Goal: Information Seeking & Learning: Learn about a topic

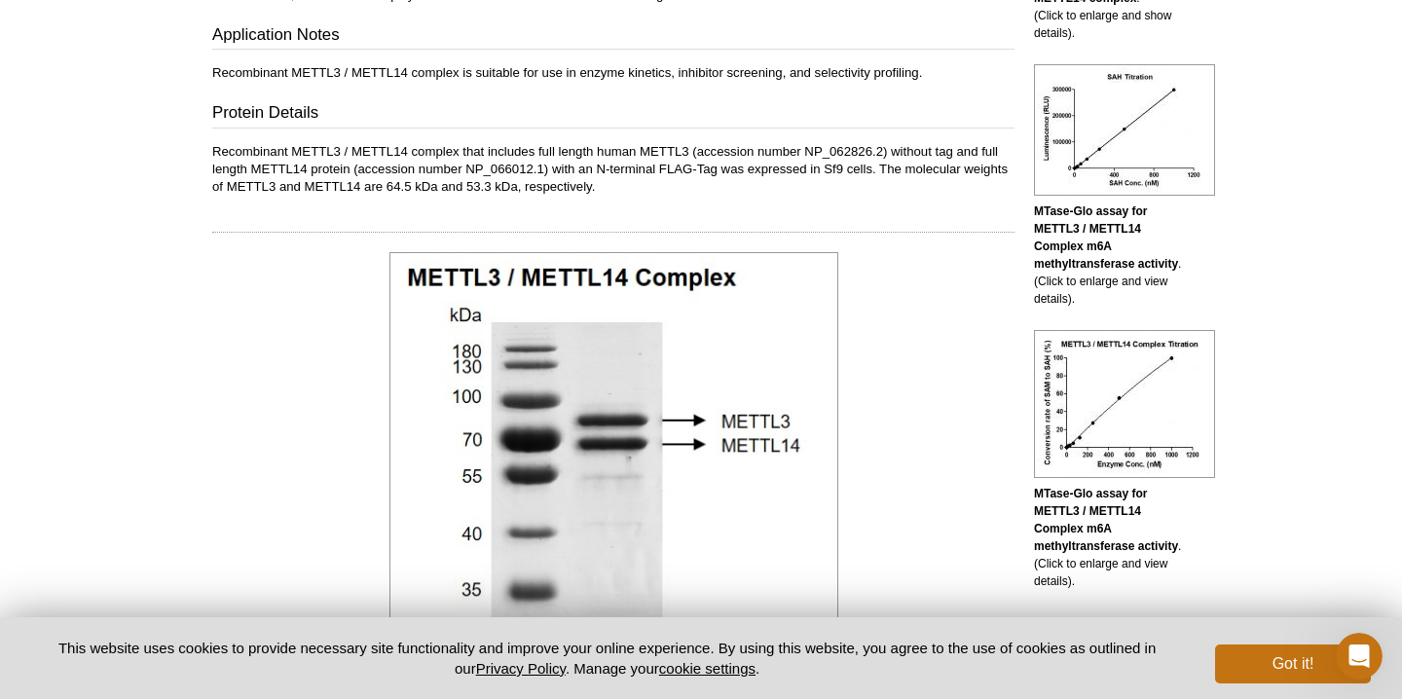
scroll to position [714, 0]
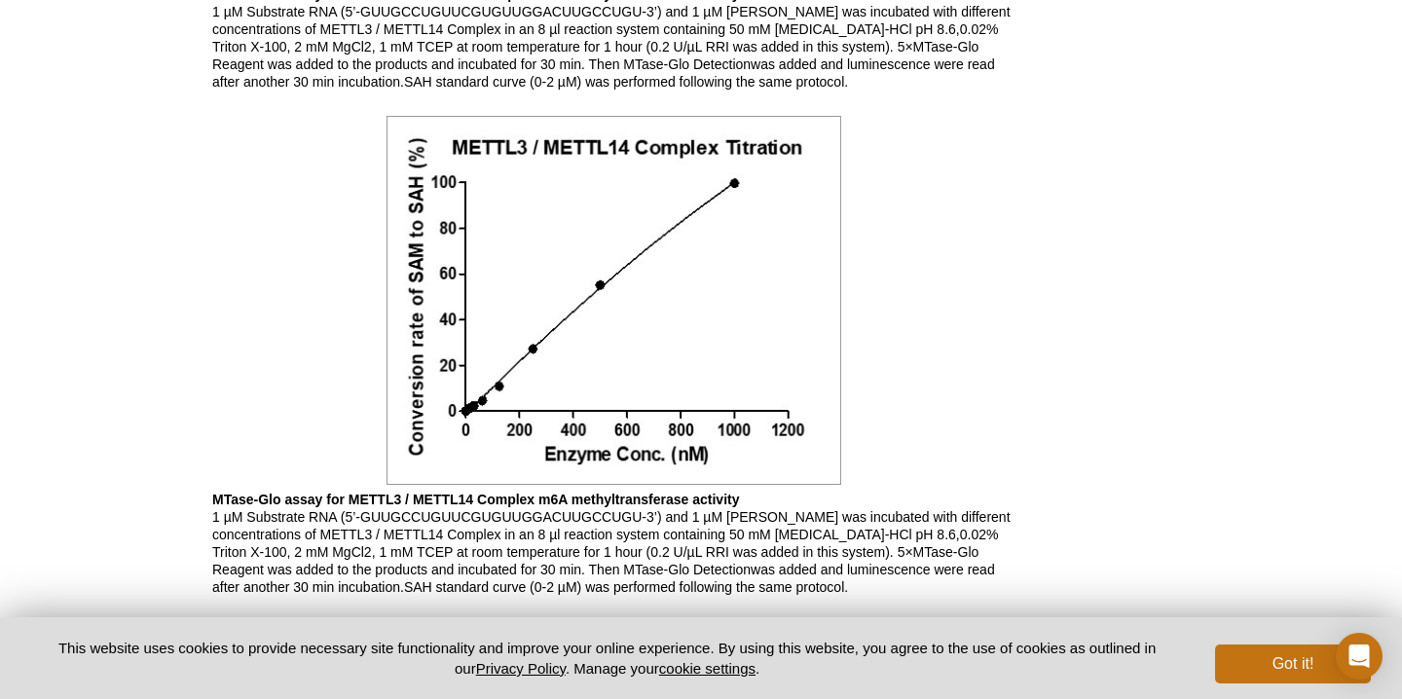
scroll to position [1975, 0]
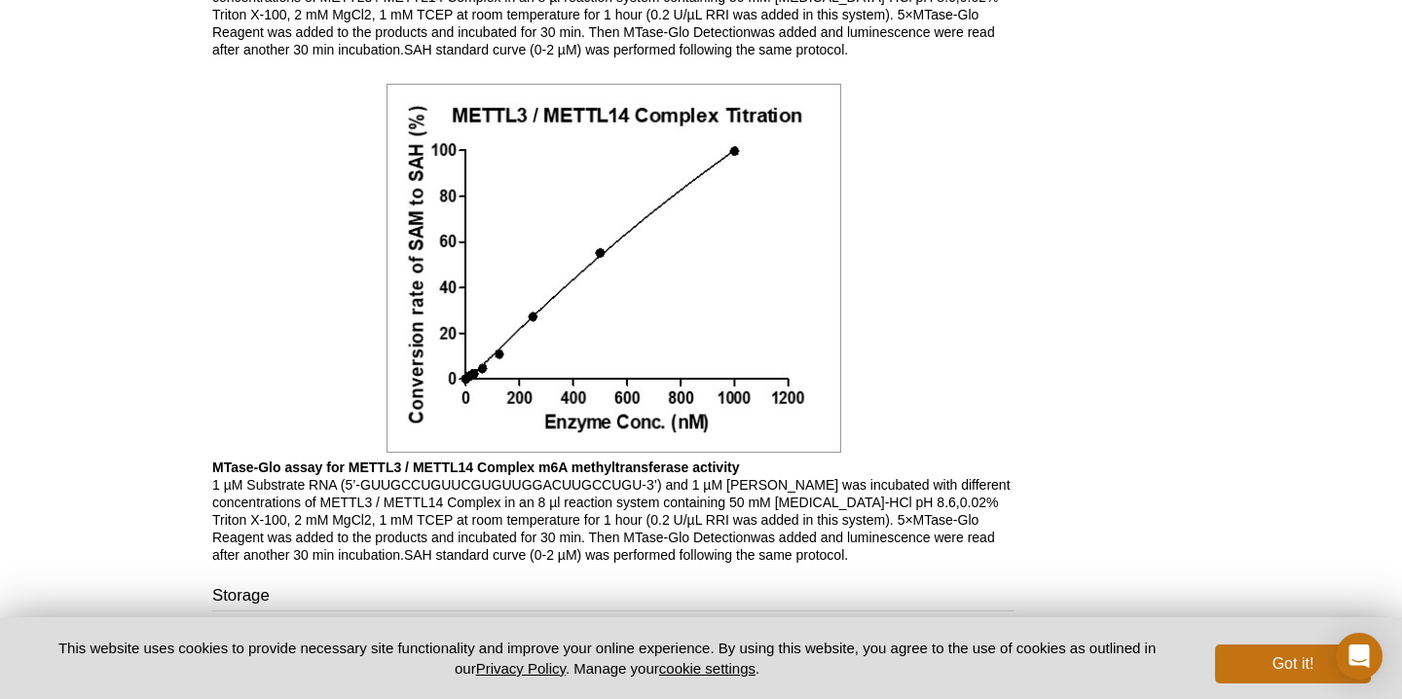
click at [514, 517] on p "MTase-Glo assay for METTL3 / METTL14 Complex m6A methyltransferase activity 1 µ…" at bounding box center [613, 511] width 802 height 105
click at [522, 517] on p "MTase-Glo assay for METTL3 / METTL14 Complex m6A methyltransferase activity 1 µ…" at bounding box center [613, 511] width 802 height 105
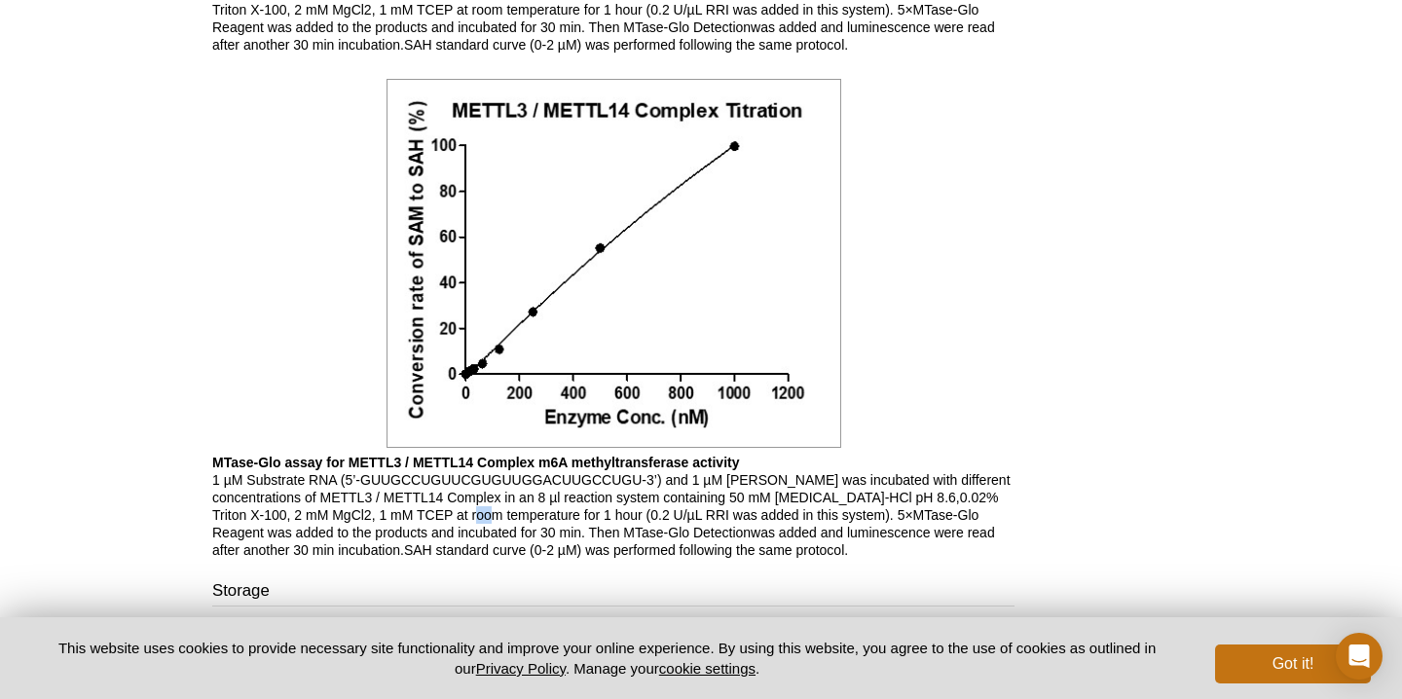
scroll to position [1992, 0]
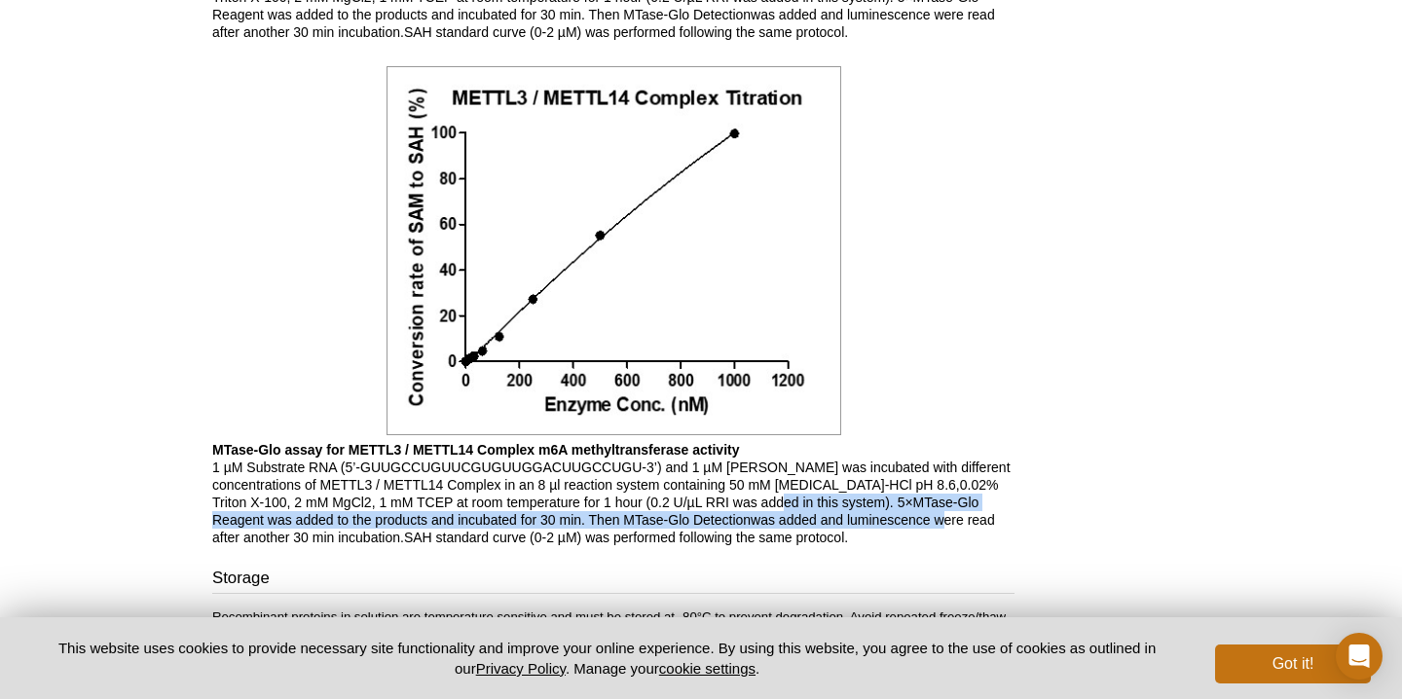
drag, startPoint x: 806, startPoint y: 506, endPoint x: 937, endPoint y: 513, distance: 130.6
click at [937, 513] on p "MTase-Glo assay for METTL3 / METTL14 Complex m6A methyltransferase activity 1 µ…" at bounding box center [613, 493] width 802 height 105
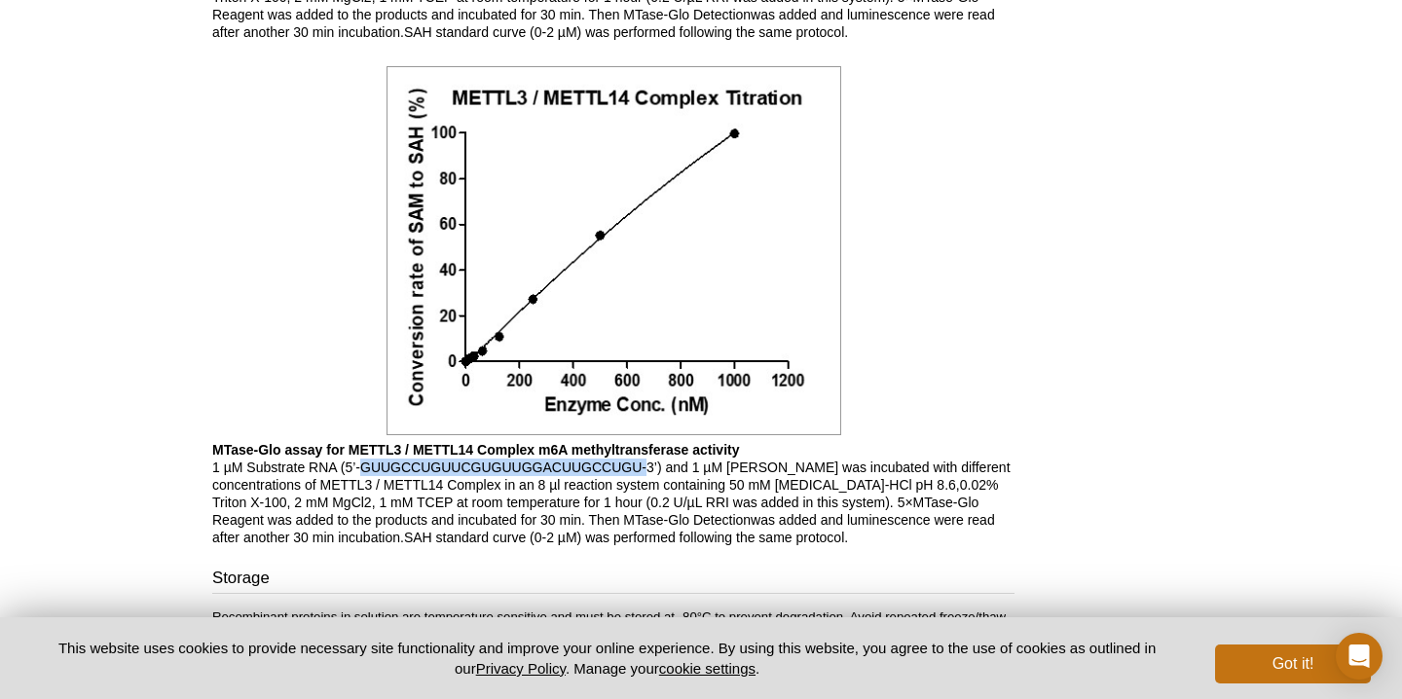
drag, startPoint x: 646, startPoint y: 467, endPoint x: 358, endPoint y: 467, distance: 288.2
click at [358, 467] on p "MTase-Glo assay for METTL3 / METTL14 Complex m6A methyltransferase activity 1 µ…" at bounding box center [613, 493] width 802 height 105
click at [615, 516] on p "MTase-Glo assay for METTL3 / METTL14 Complex m6A methyltransferase activity 1 µ…" at bounding box center [613, 493] width 802 height 105
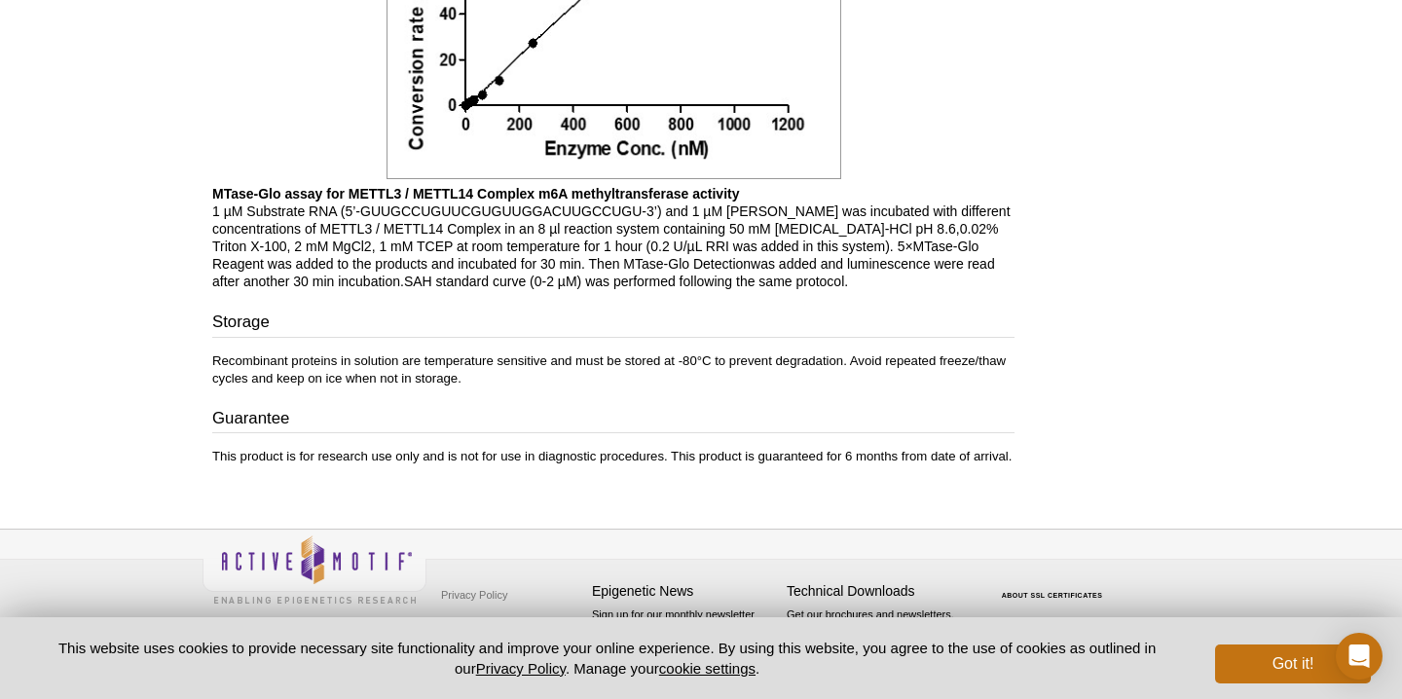
scroll to position [2248, 0]
click at [1235, 665] on button "Got it!" at bounding box center [1293, 664] width 156 height 39
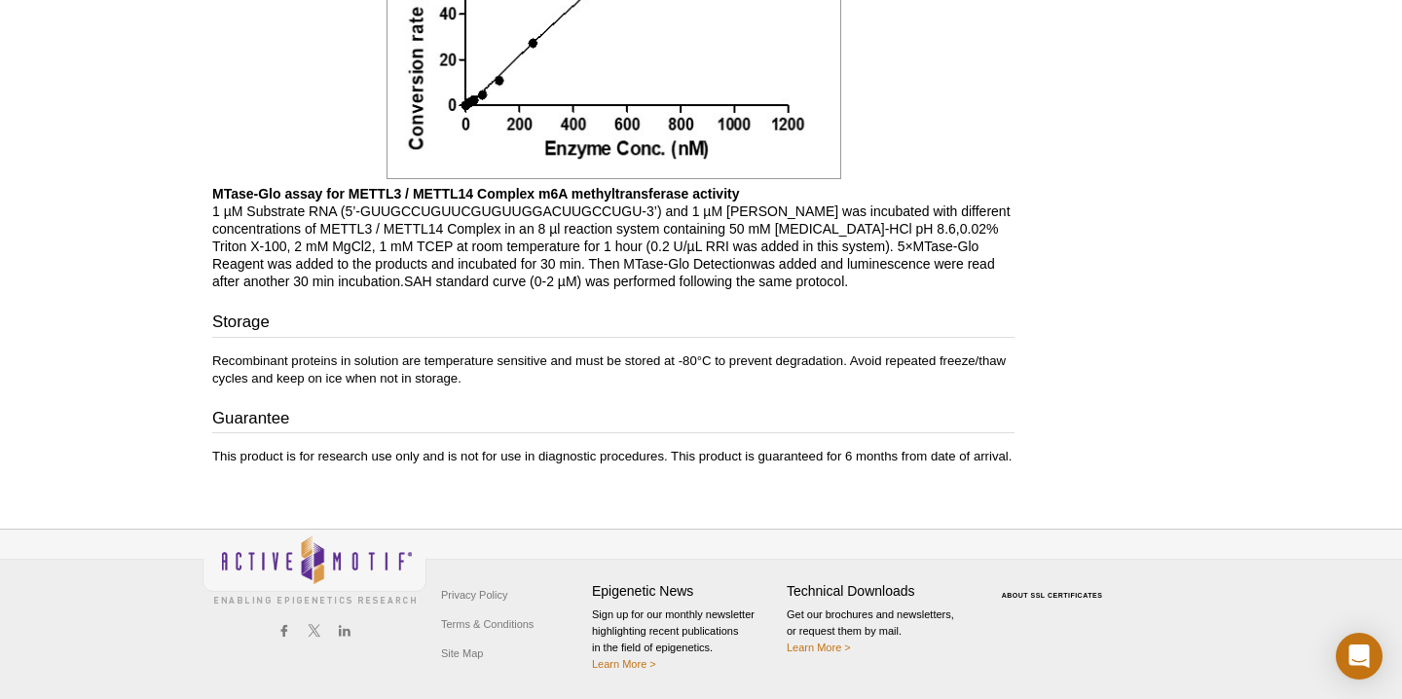
click at [283, 632] on icon at bounding box center [284, 631] width 7 height 12
